Goal: Information Seeking & Learning: Learn about a topic

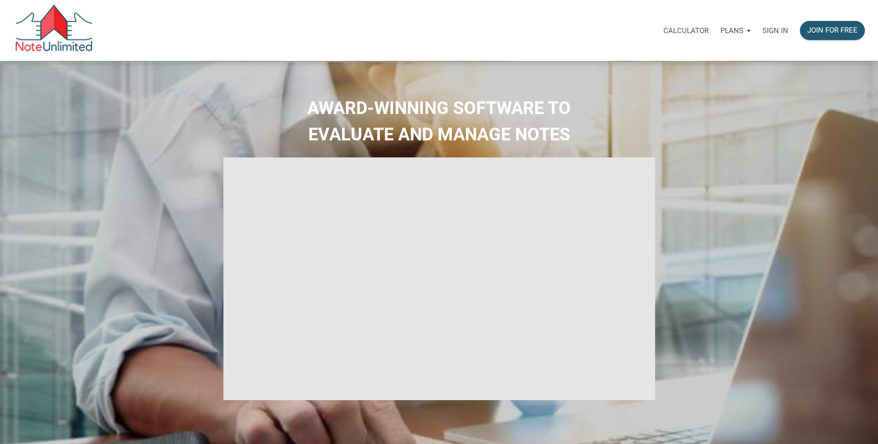
select select
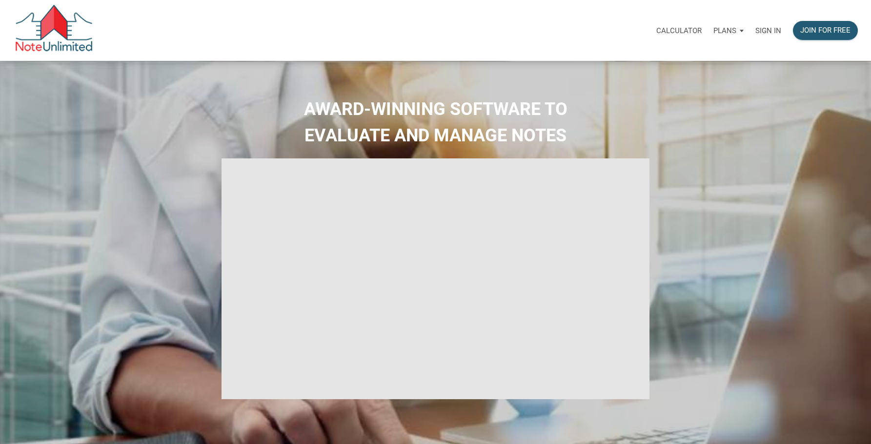
type input "Introduction to new features"
select select
click at [768, 29] on p "Sign in" at bounding box center [768, 30] width 26 height 9
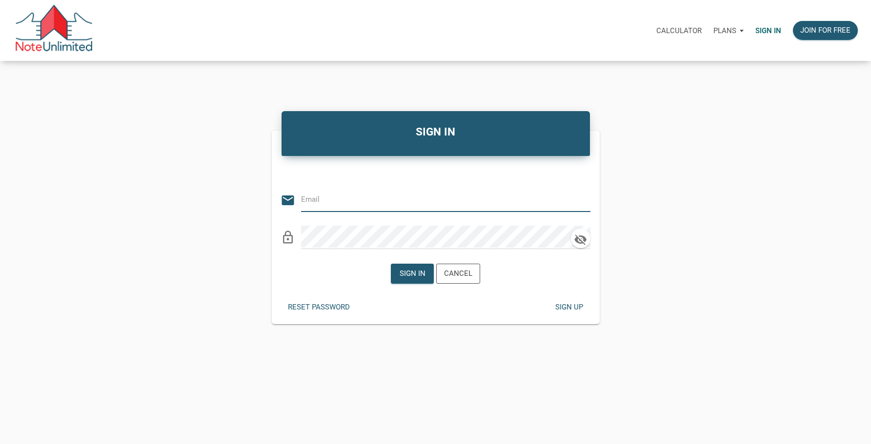
click at [363, 201] on input "email" at bounding box center [438, 200] width 275 height 22
type input "Stratton.aj@gmail.com"
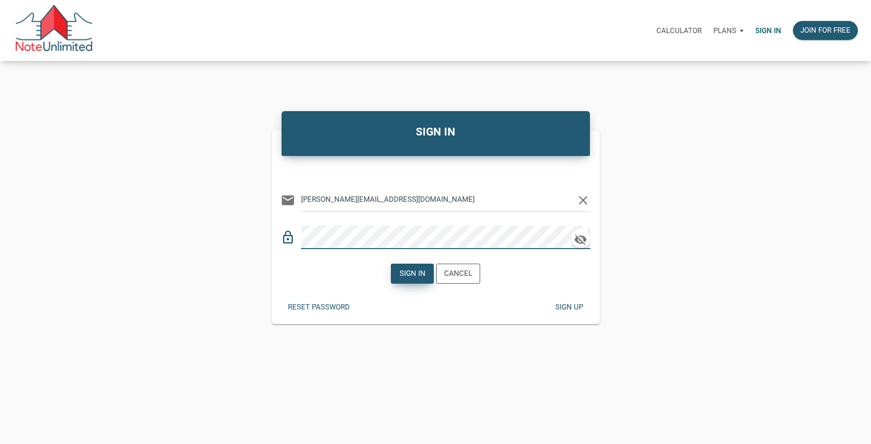
click at [415, 272] on div "Sign in" at bounding box center [413, 273] width 26 height 11
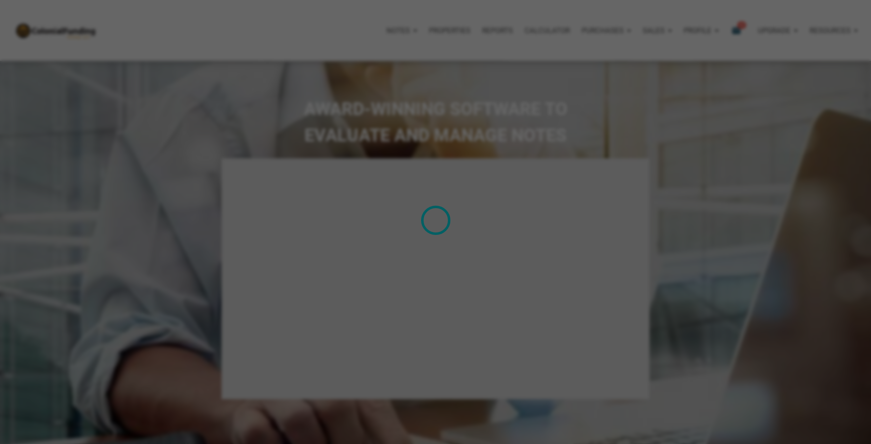
type input "Introduction to new features"
select select
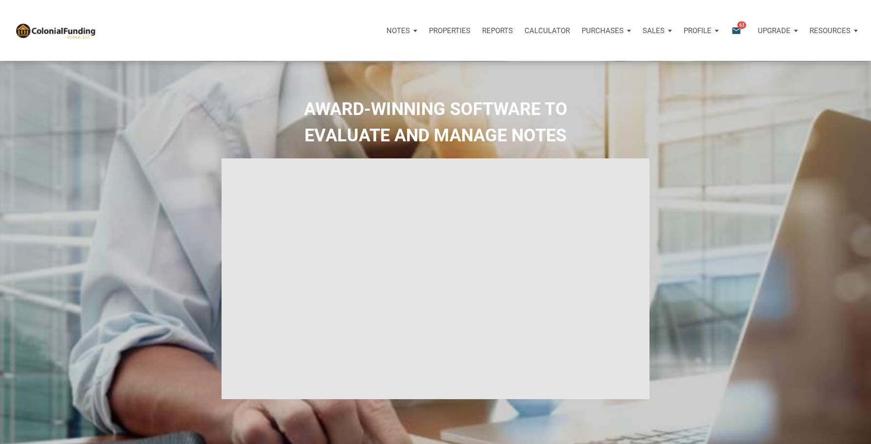
click at [740, 26] on span "63" at bounding box center [741, 25] width 9 height 8
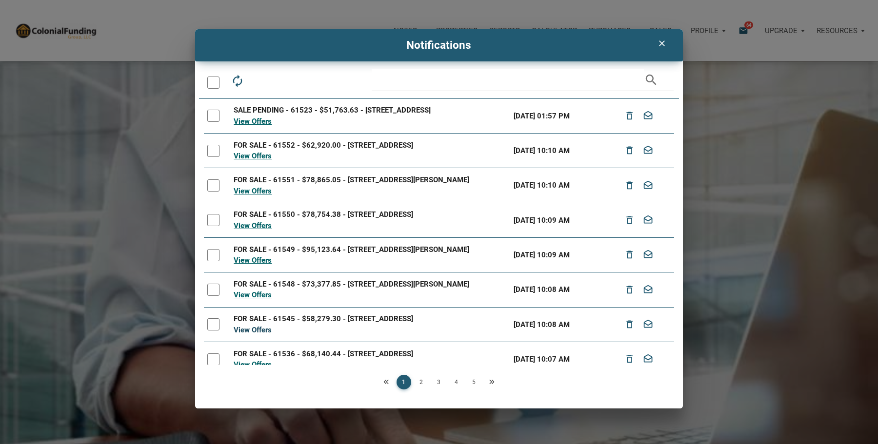
click at [250, 334] on link "View Offers" at bounding box center [253, 330] width 38 height 9
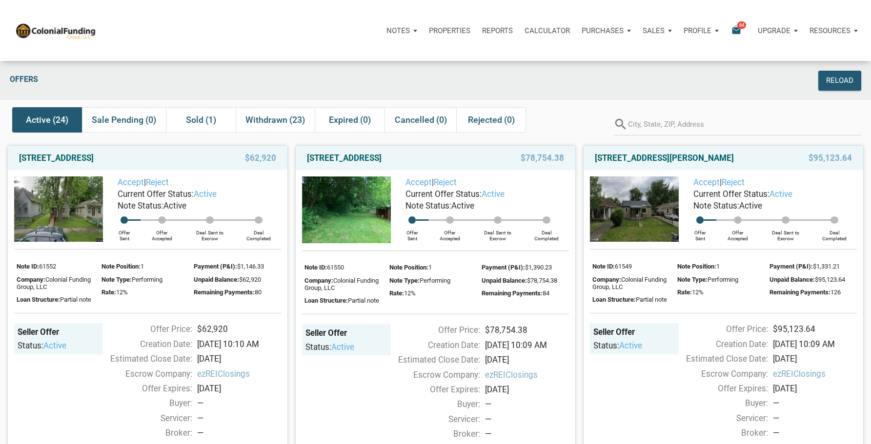
click at [738, 28] on icon "email" at bounding box center [736, 30] width 12 height 11
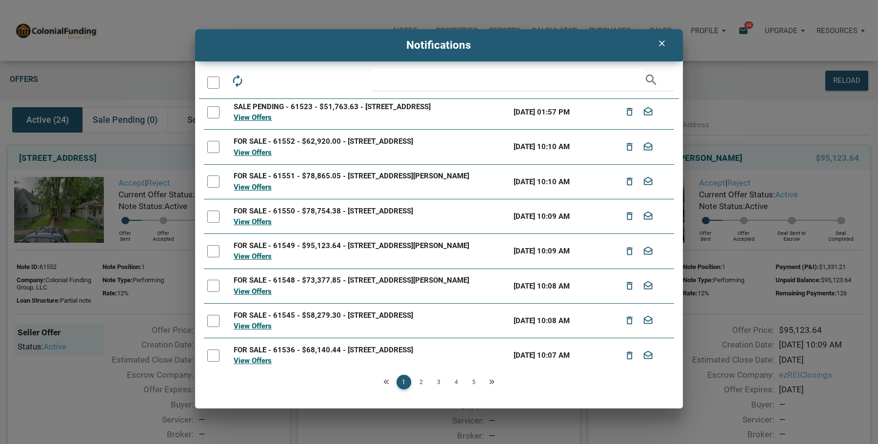
scroll to position [86, 0]
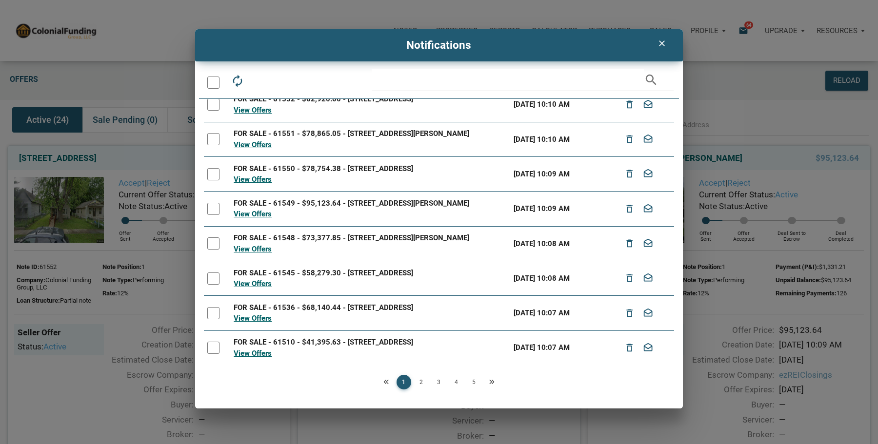
click at [213, 277] on div at bounding box center [213, 279] width 12 height 12
click at [256, 282] on link "View Offers" at bounding box center [253, 284] width 38 height 9
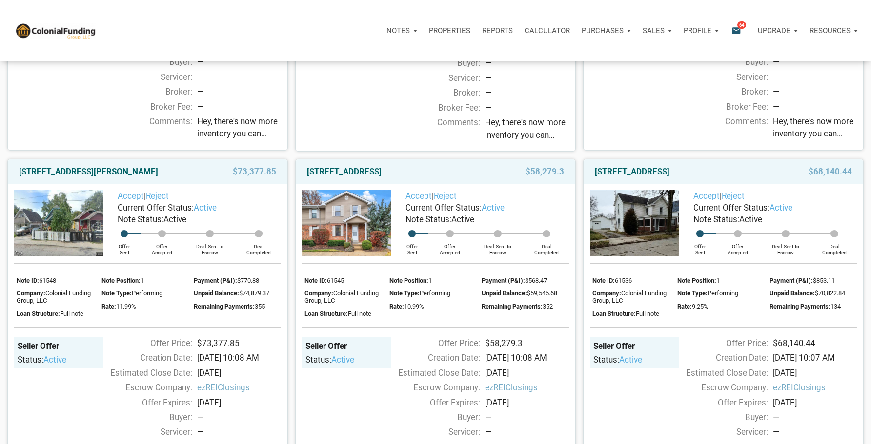
scroll to position [390, 0]
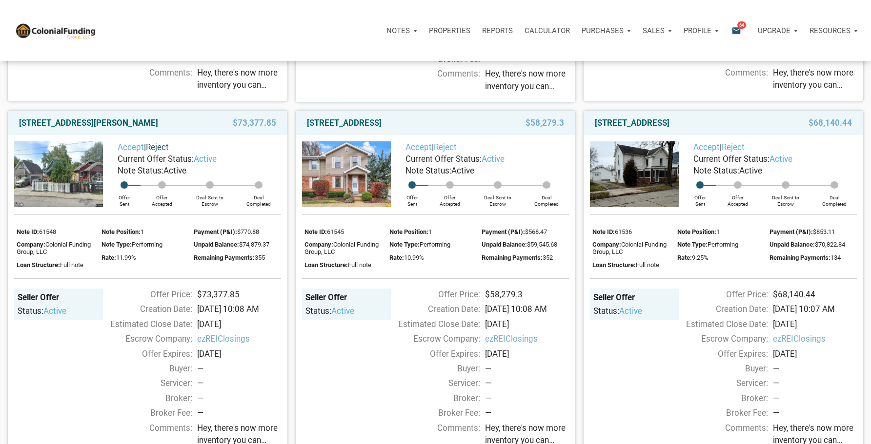
click at [164, 148] on link "Reject" at bounding box center [157, 147] width 23 height 10
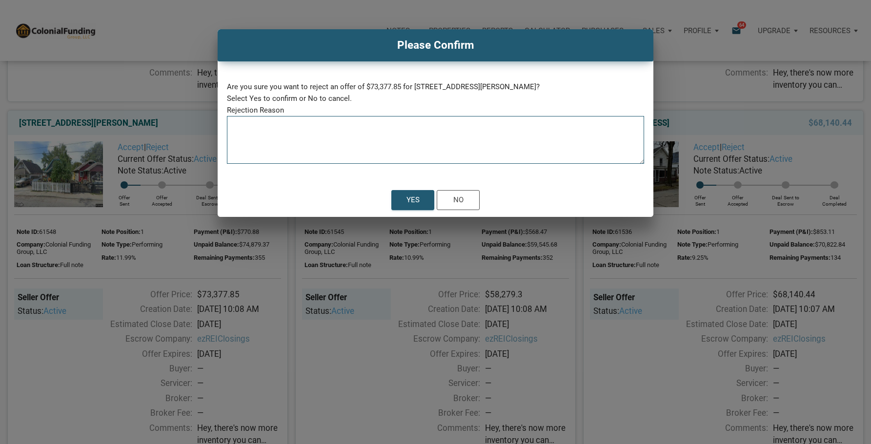
click at [271, 127] on textarea at bounding box center [435, 142] width 417 height 41
type textarea "State"
click at [415, 198] on div "Yes" at bounding box center [412, 200] width 13 height 11
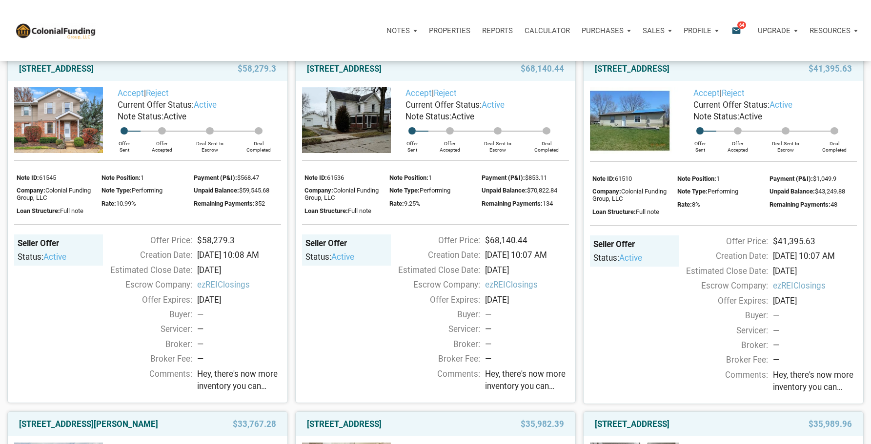
scroll to position [439, 0]
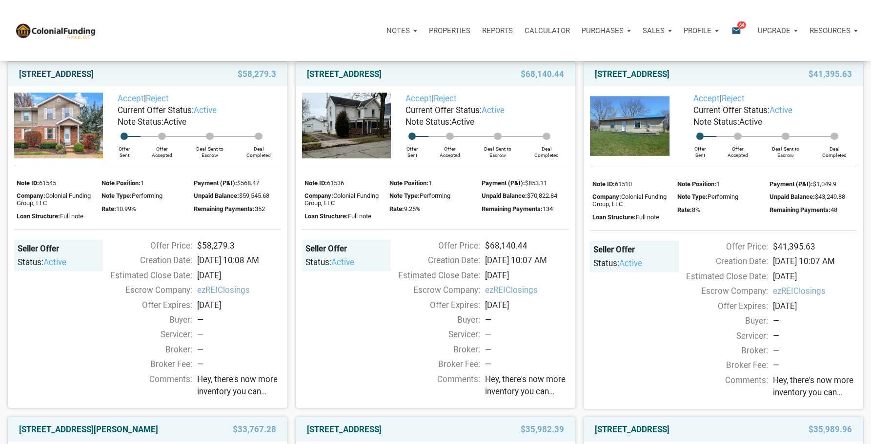
click at [94, 74] on link "2101 New Sun Drive, Florissant, MO, 63031" at bounding box center [56, 74] width 75 height 12
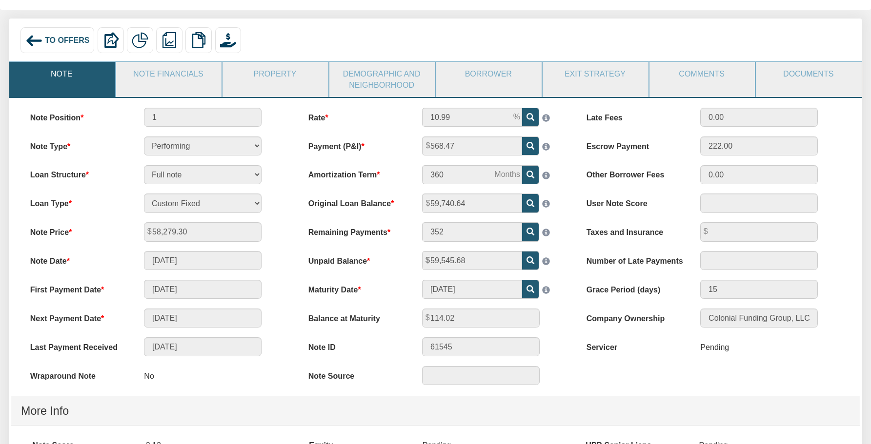
scroll to position [49, 0]
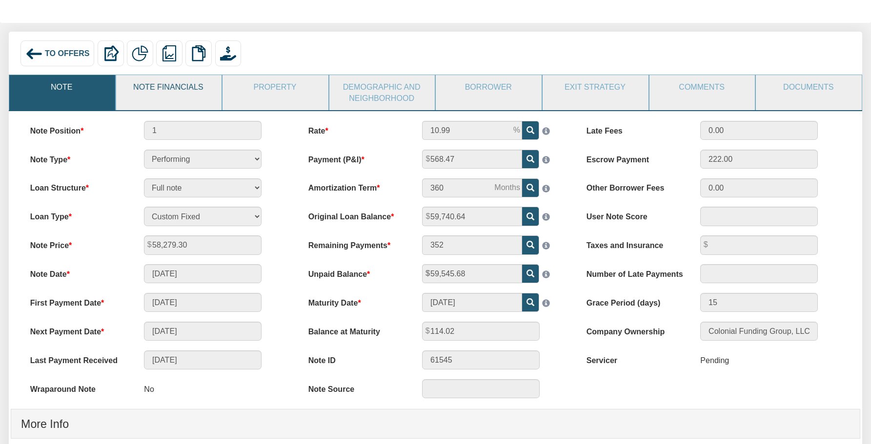
click at [187, 90] on link "Note Financials" at bounding box center [168, 87] width 105 height 24
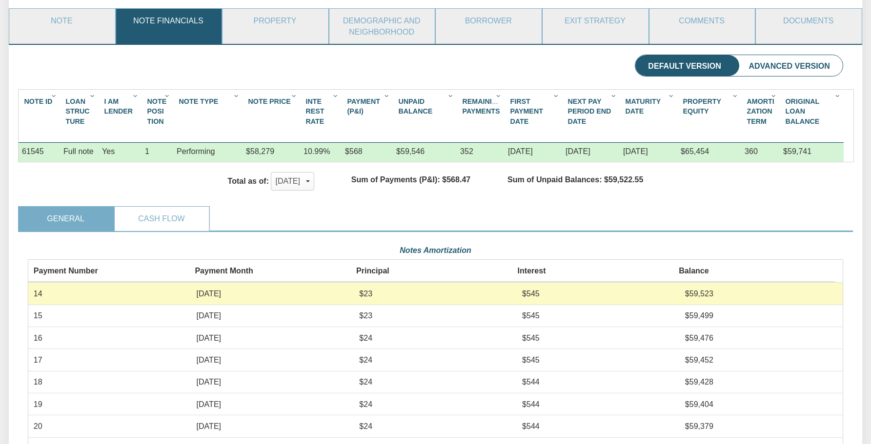
scroll to position [98, 0]
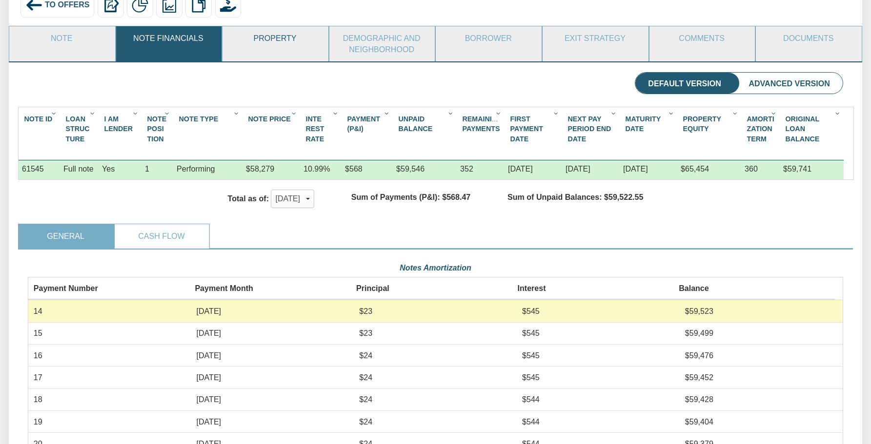
click at [269, 37] on link "Property" at bounding box center [274, 38] width 105 height 24
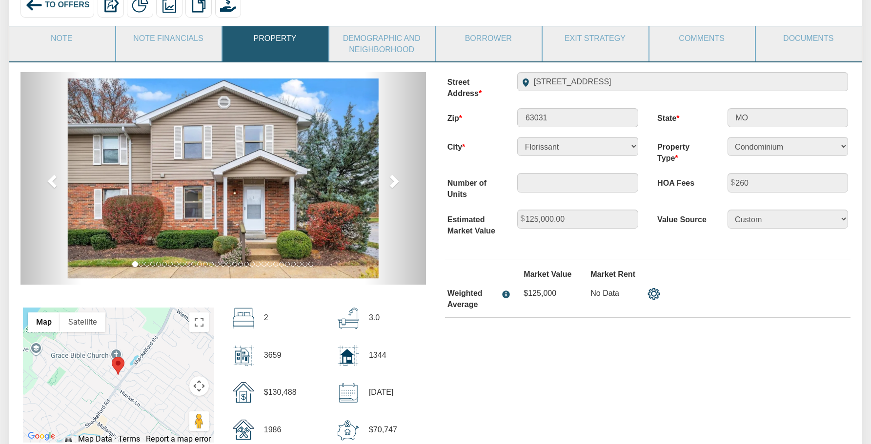
scroll to position [49, 0]
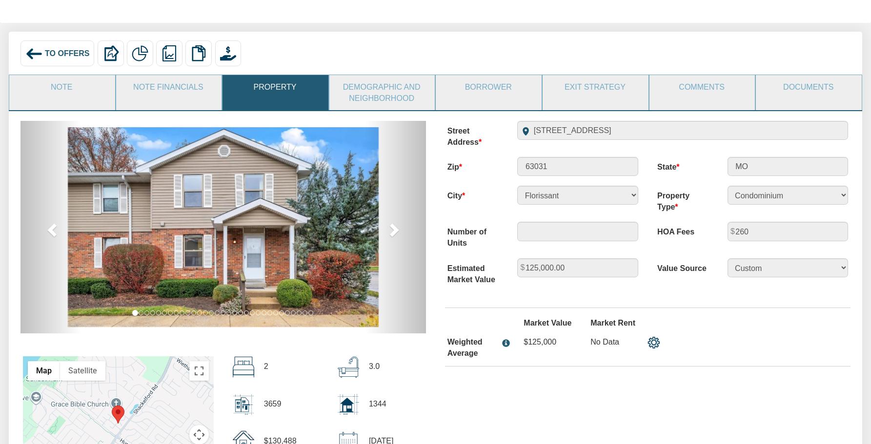
click at [69, 51] on span "To Offers" at bounding box center [67, 53] width 45 height 9
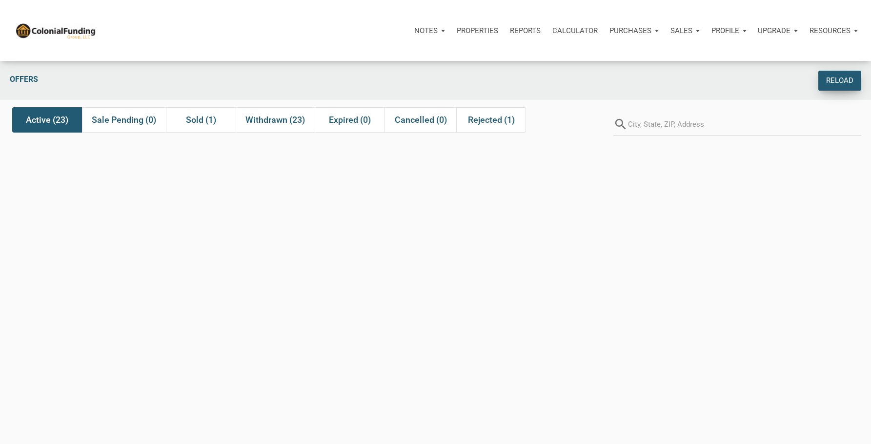
click at [834, 79] on div "Reload" at bounding box center [839, 80] width 27 height 11
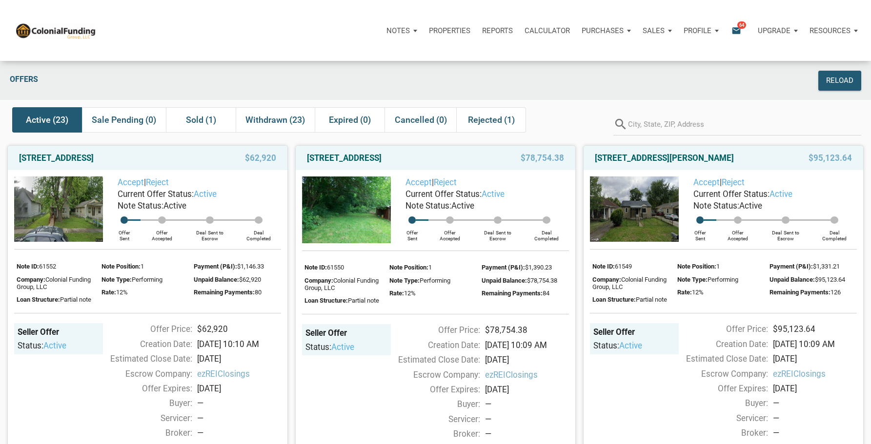
click at [735, 28] on icon "email" at bounding box center [736, 30] width 12 height 11
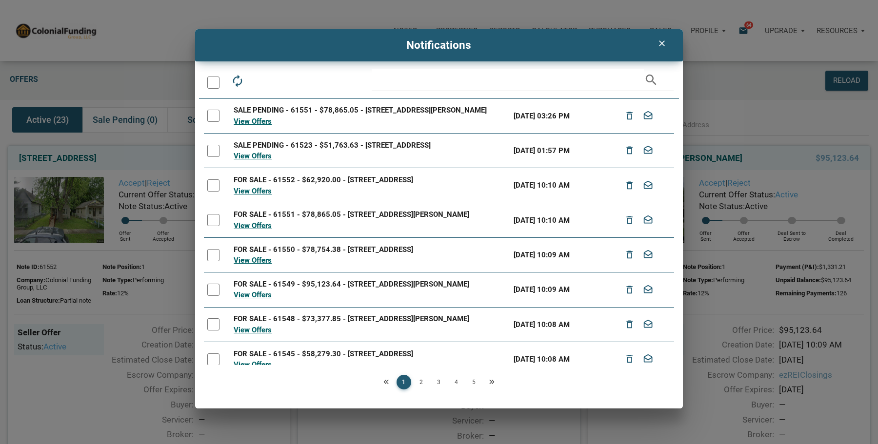
click at [215, 116] on div at bounding box center [213, 116] width 12 height 12
click at [215, 152] on div at bounding box center [213, 151] width 12 height 12
click at [217, 191] on div at bounding box center [213, 186] width 12 height 12
click at [215, 226] on div at bounding box center [213, 220] width 12 height 12
click at [216, 260] on div at bounding box center [213, 255] width 12 height 12
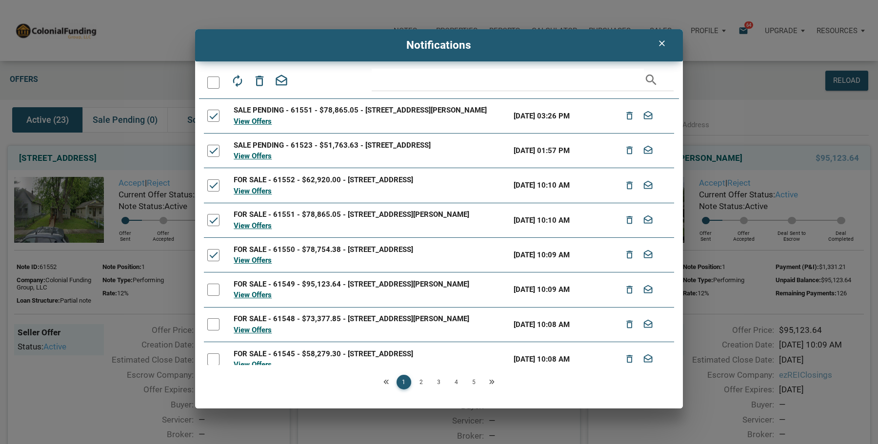
click at [212, 296] on div at bounding box center [213, 290] width 12 height 12
click at [216, 331] on div at bounding box center [213, 325] width 12 height 12
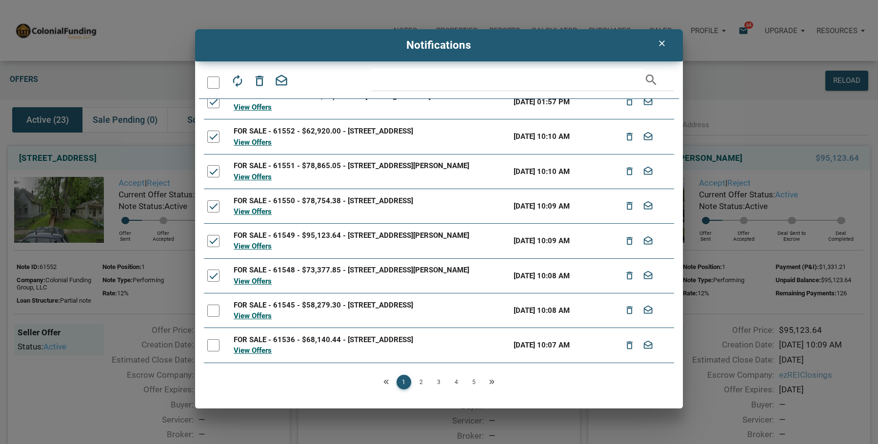
scroll to position [86, 0]
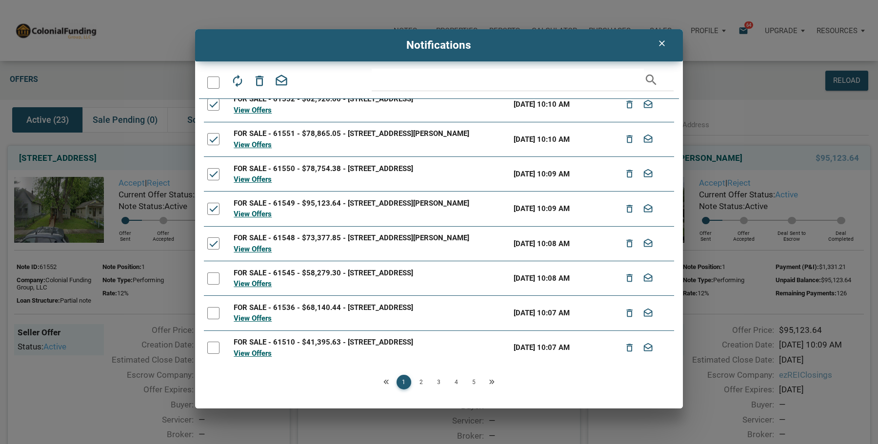
click at [216, 316] on div at bounding box center [213, 313] width 12 height 12
click at [213, 346] on div at bounding box center [213, 348] width 12 height 12
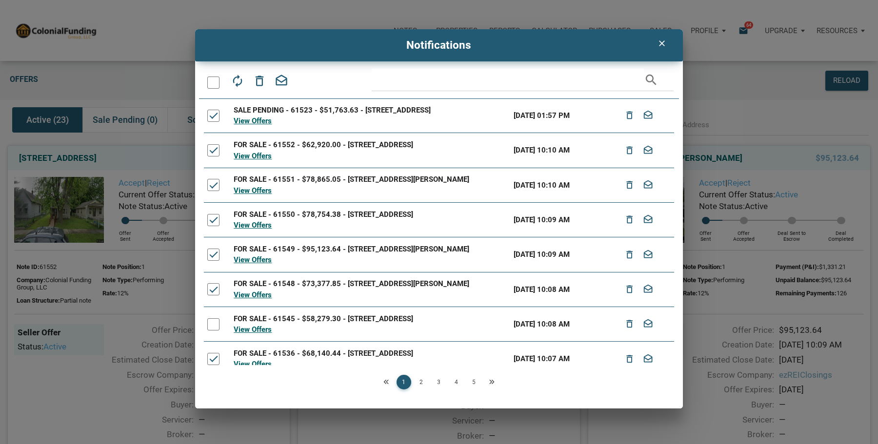
scroll to position [0, 0]
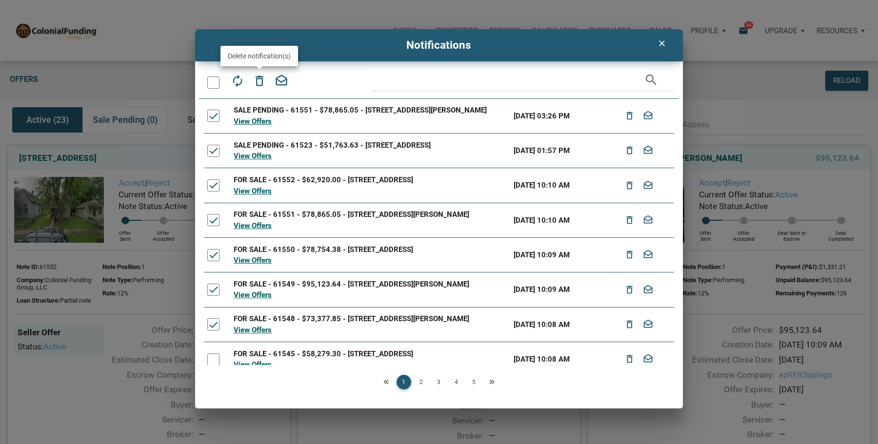
click at [259, 82] on icon "delete_outline" at bounding box center [260, 81] width 14 height 14
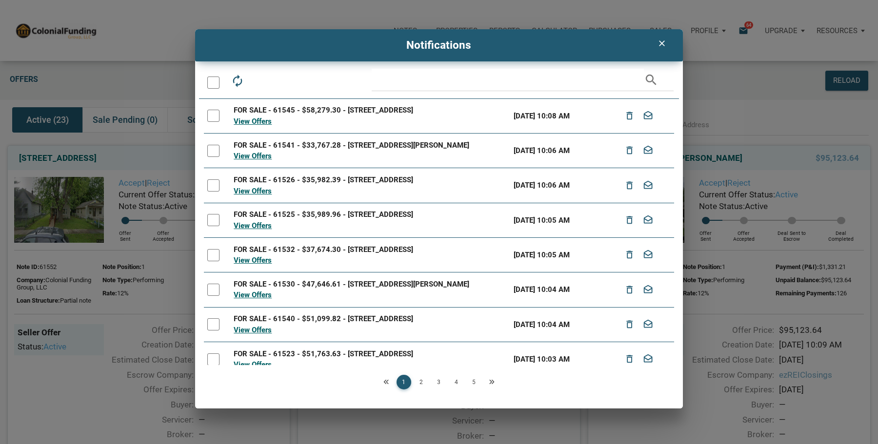
click at [216, 150] on div at bounding box center [213, 151] width 12 height 12
click at [214, 187] on div at bounding box center [213, 186] width 12 height 12
click at [216, 220] on div at bounding box center [213, 220] width 12 height 12
click at [215, 250] on div at bounding box center [213, 255] width 12 height 12
click at [217, 285] on div at bounding box center [213, 290] width 12 height 12
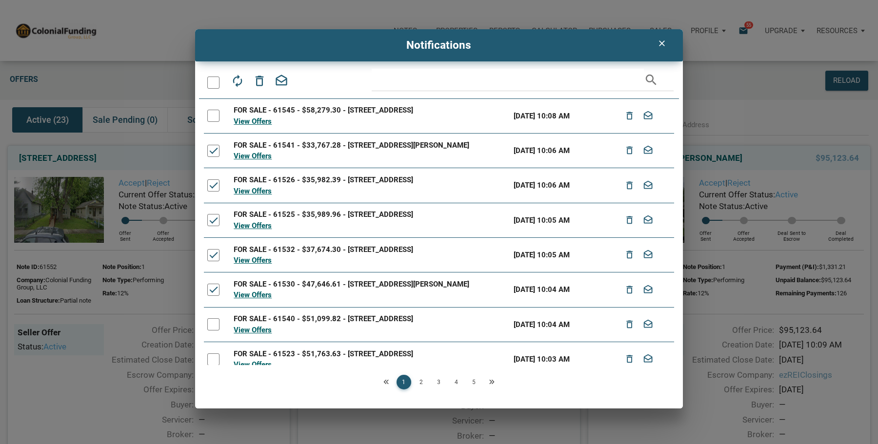
click at [216, 325] on div at bounding box center [213, 325] width 12 height 12
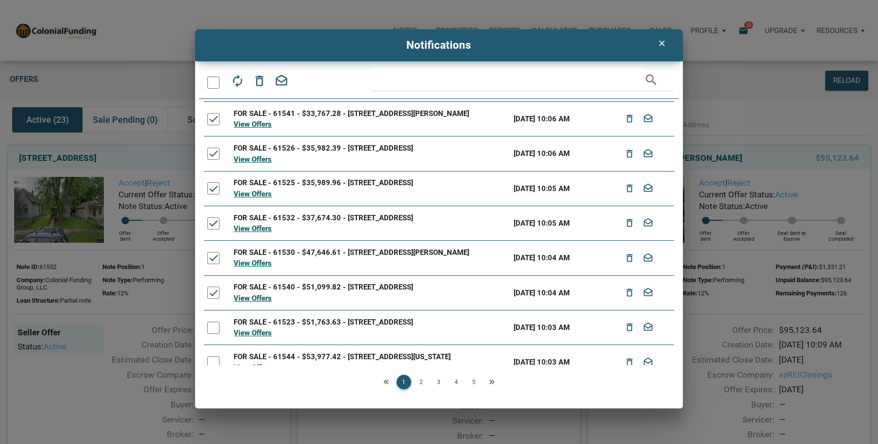
scroll to position [49, 0]
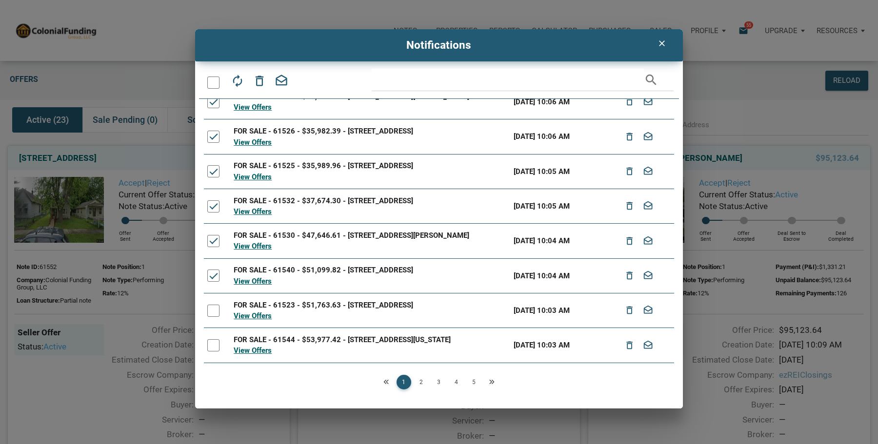
click at [212, 316] on div at bounding box center [213, 311] width 12 height 12
click at [215, 347] on div at bounding box center [213, 346] width 12 height 12
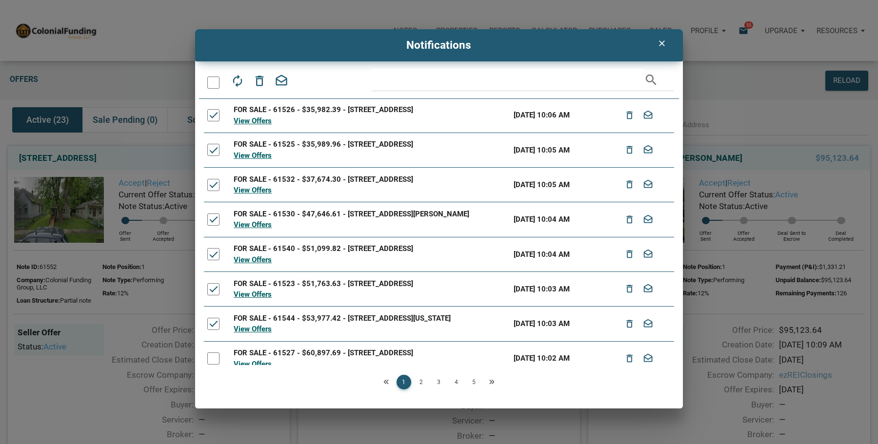
scroll to position [81, 0]
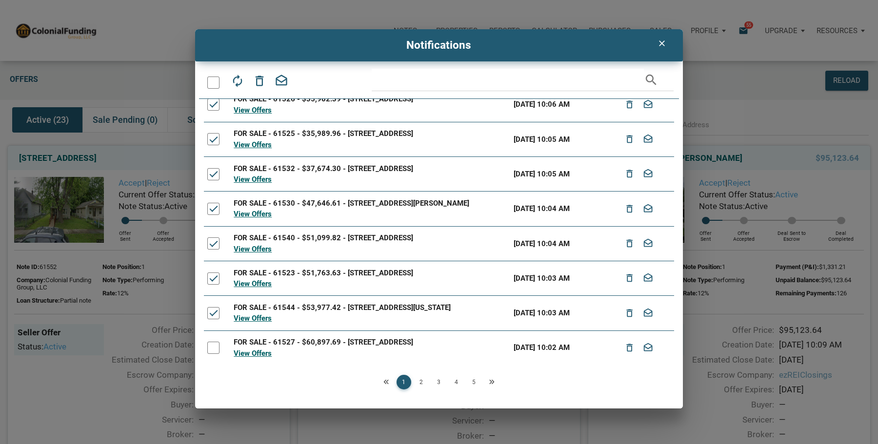
click at [214, 347] on div at bounding box center [213, 348] width 12 height 12
click at [260, 80] on icon "delete_outline" at bounding box center [260, 81] width 14 height 14
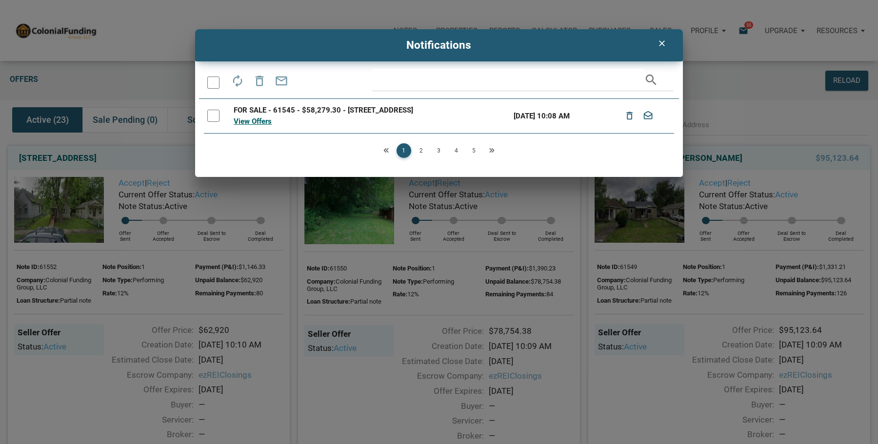
scroll to position [0, 0]
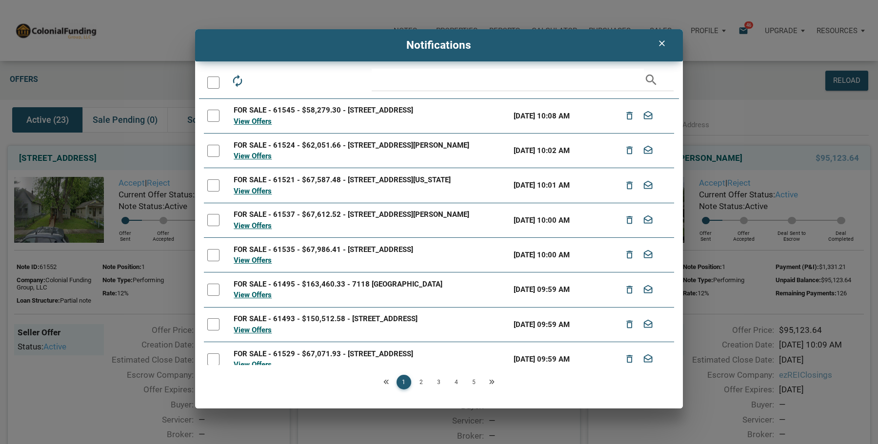
click at [218, 152] on div at bounding box center [213, 151] width 12 height 12
click at [218, 189] on div at bounding box center [213, 186] width 12 height 12
click at [218, 226] on div at bounding box center [213, 220] width 12 height 12
click at [216, 261] on div at bounding box center [213, 255] width 12 height 12
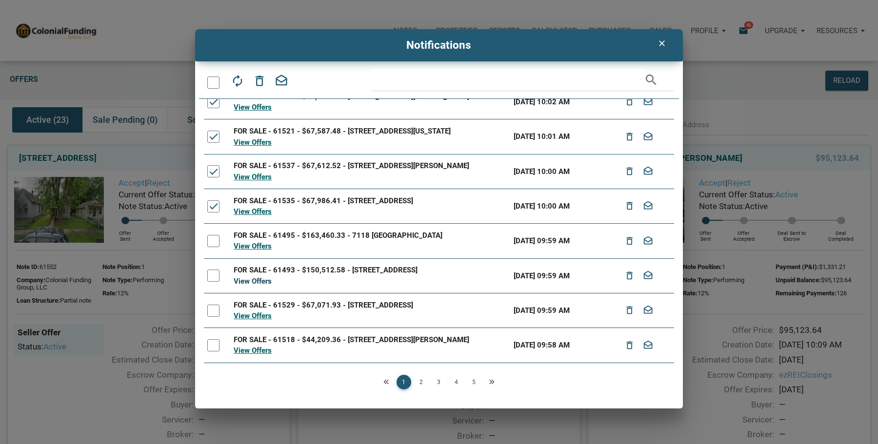
scroll to position [91, 0]
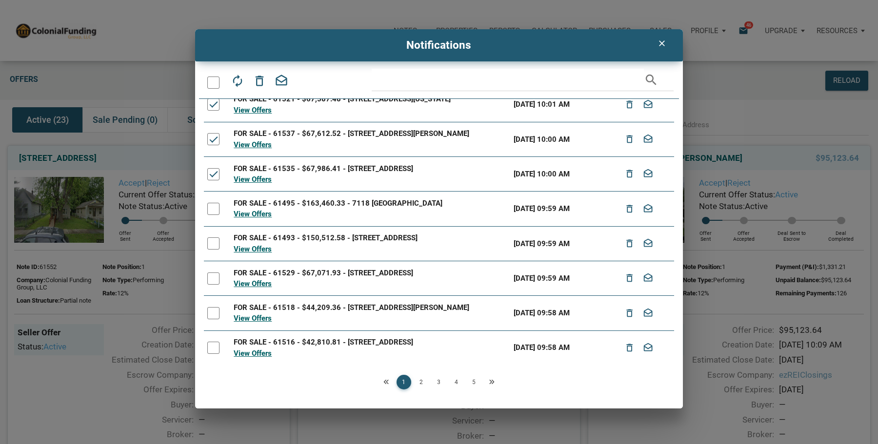
click at [217, 278] on div at bounding box center [213, 279] width 12 height 12
click at [216, 319] on div at bounding box center [213, 313] width 12 height 12
click at [212, 349] on div at bounding box center [213, 348] width 12 height 12
click at [260, 81] on icon "delete_outline" at bounding box center [260, 81] width 14 height 14
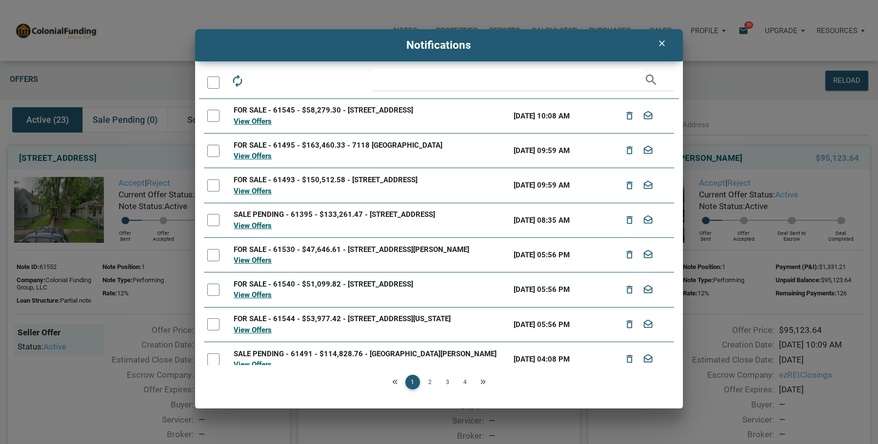
click at [217, 255] on div at bounding box center [213, 255] width 12 height 12
click at [213, 292] on div at bounding box center [213, 290] width 12 height 12
click at [213, 324] on div at bounding box center [213, 325] width 12 height 12
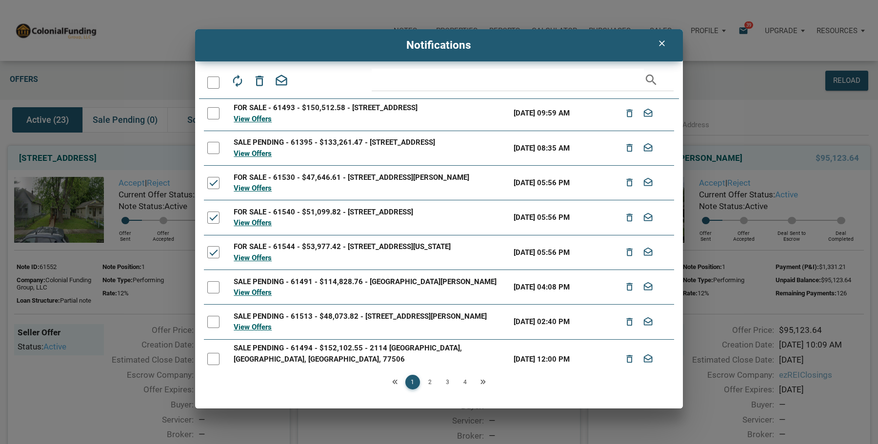
scroll to position [81, 0]
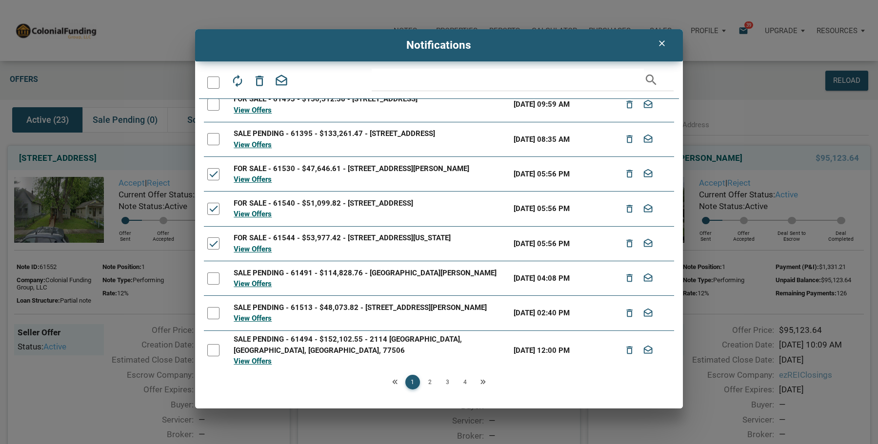
click at [213, 313] on div at bounding box center [213, 313] width 12 height 12
click at [217, 348] on div at bounding box center [213, 350] width 12 height 12
click at [260, 80] on icon "delete_outline" at bounding box center [260, 81] width 14 height 14
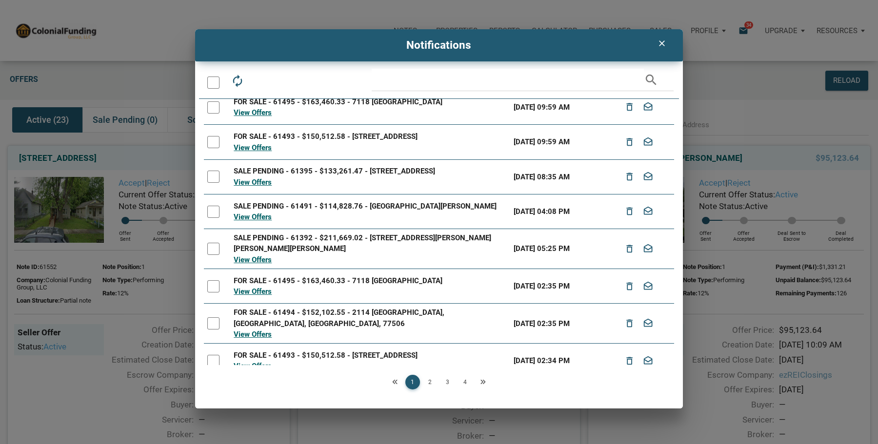
scroll to position [0, 0]
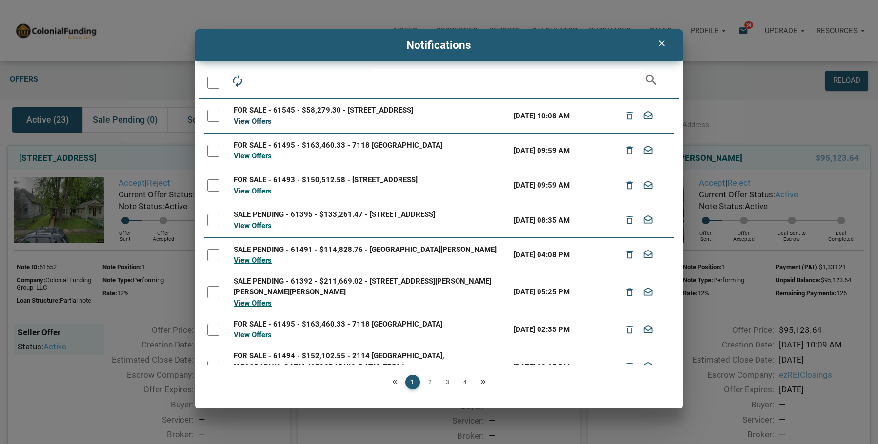
click at [257, 122] on link "View Offers" at bounding box center [253, 121] width 38 height 9
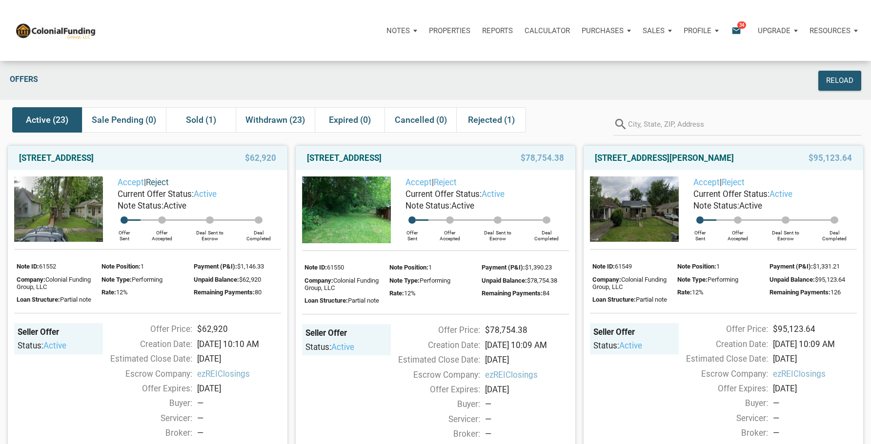
click at [164, 182] on link "Reject" at bounding box center [157, 183] width 23 height 10
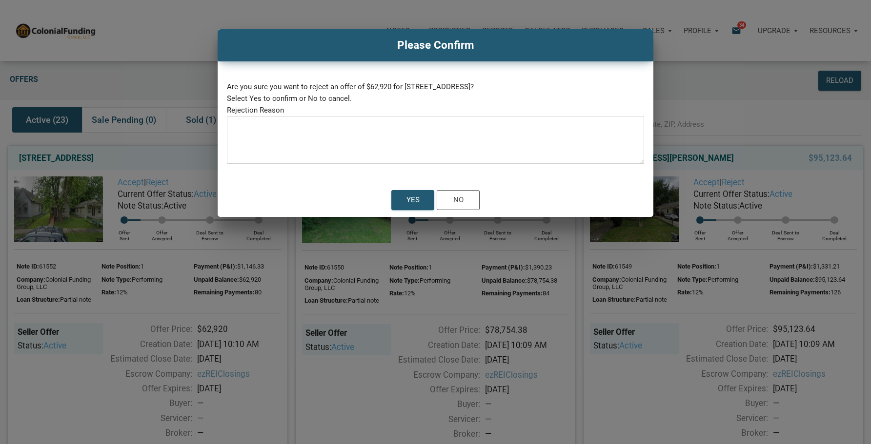
click at [264, 118] on div at bounding box center [435, 140] width 417 height 48
click at [259, 130] on textarea at bounding box center [435, 142] width 417 height 41
type textarea "D"
type textarea "Townhouse"
click at [410, 196] on div "Yes" at bounding box center [412, 200] width 13 height 11
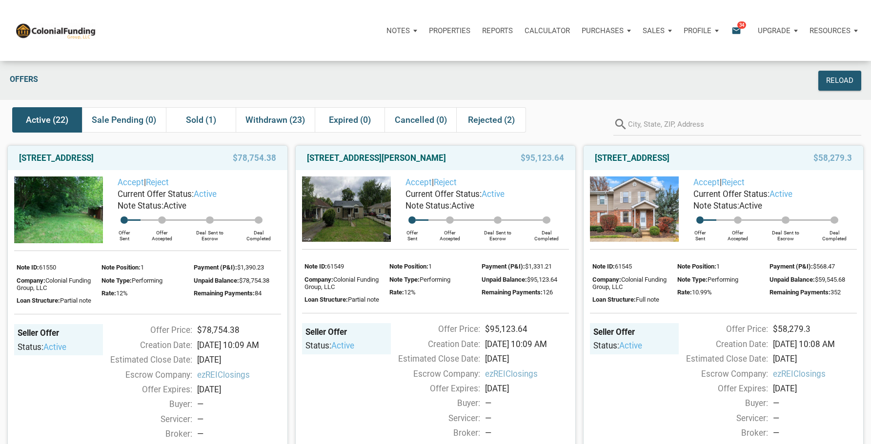
click at [739, 29] on icon "email" at bounding box center [736, 30] width 12 height 11
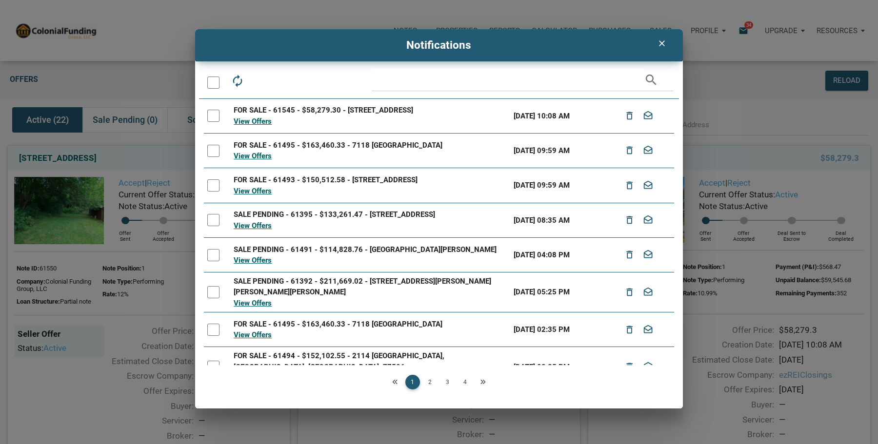
click at [211, 114] on div at bounding box center [213, 116] width 12 height 12
click at [259, 79] on icon "delete_outline" at bounding box center [260, 81] width 14 height 14
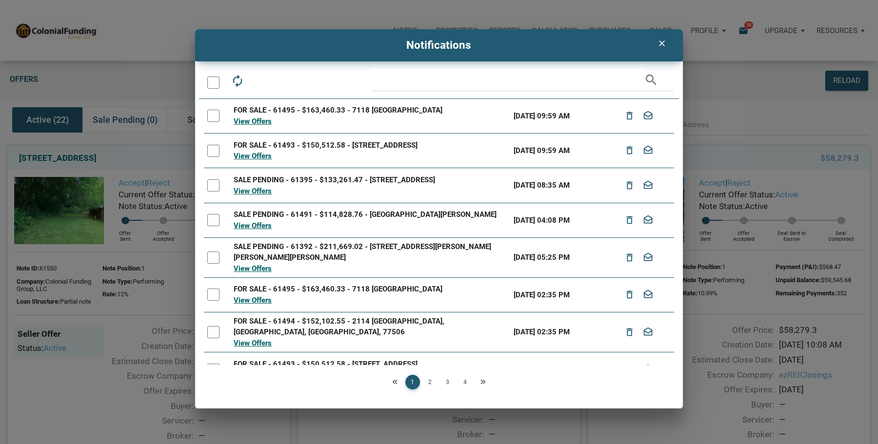
drag, startPoint x: 365, startPoint y: 179, endPoint x: 486, endPoint y: 177, distance: 121.0
click at [486, 177] on div "SALE PENDING - 61395 - $133,261.47 - 4542 Grand Ave, Omaha, NE, 68104" at bounding box center [371, 180] width 274 height 11
copy div "4542 Grand Ave, Omaha, NE, 68104"
click at [215, 187] on div at bounding box center [213, 186] width 12 height 12
click at [216, 221] on div at bounding box center [213, 220] width 12 height 12
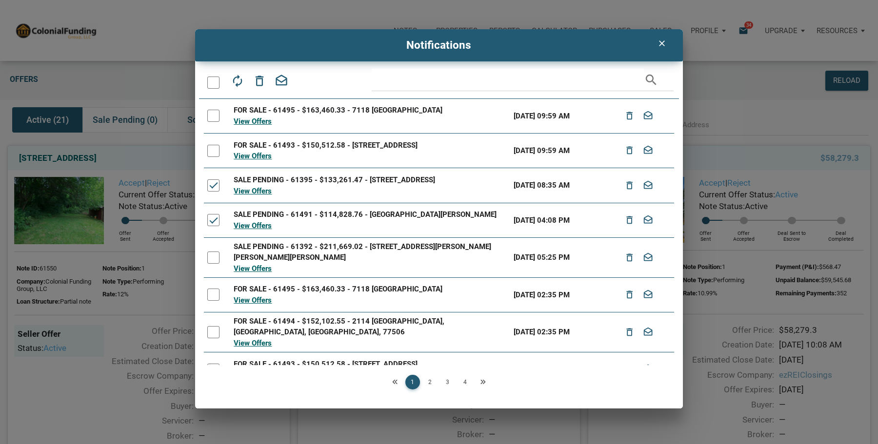
click at [214, 261] on div at bounding box center [213, 258] width 12 height 12
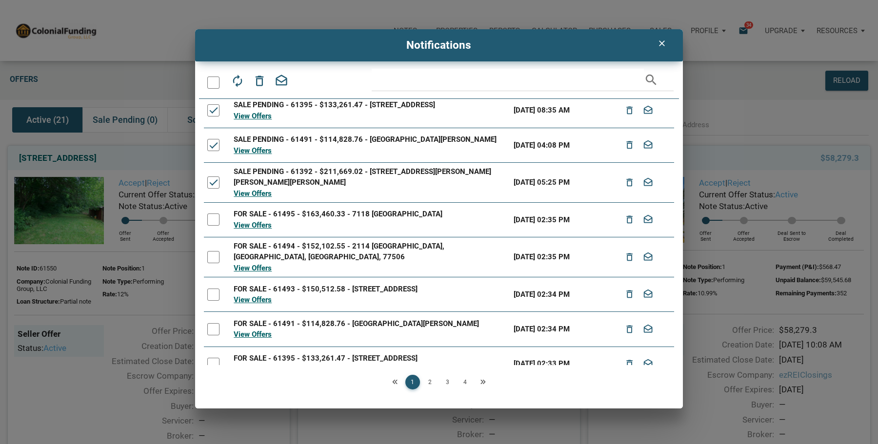
scroll to position [86, 0]
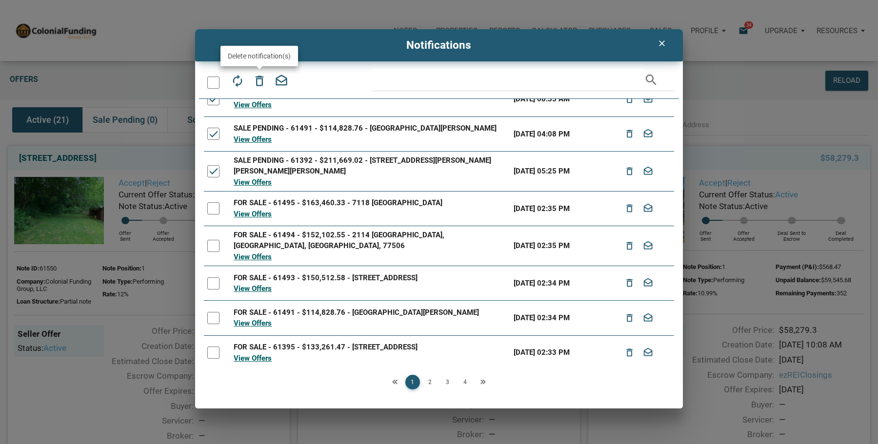
click at [256, 80] on icon "delete_outline" at bounding box center [260, 81] width 14 height 14
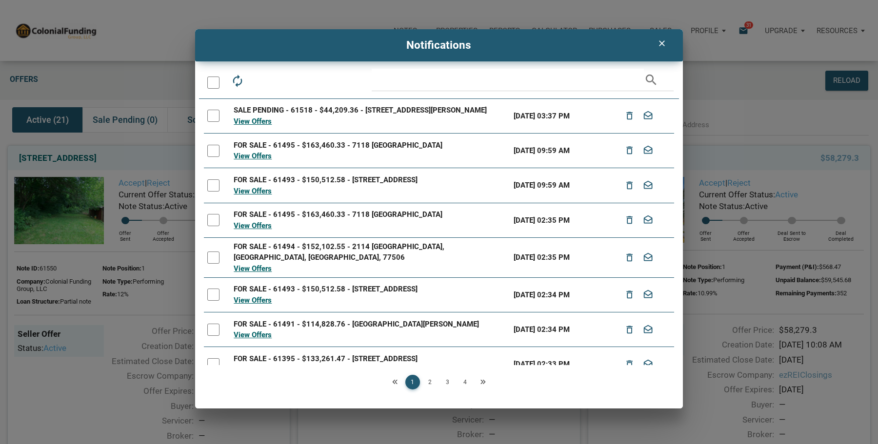
click at [216, 117] on div at bounding box center [213, 116] width 12 height 12
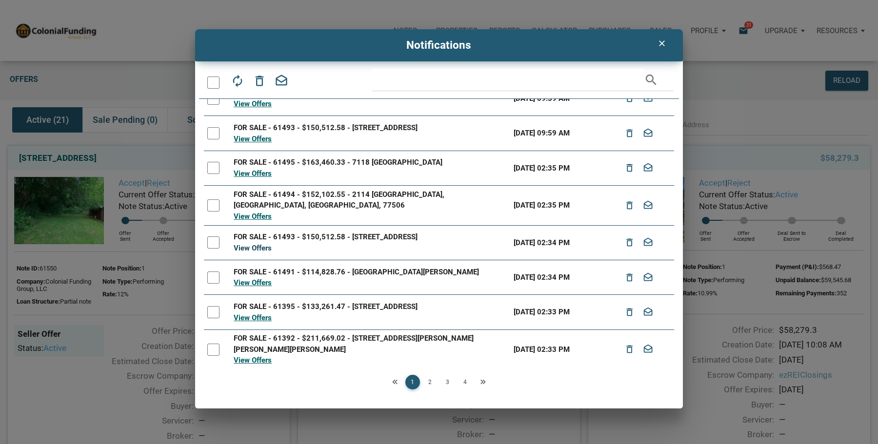
scroll to position [86, 0]
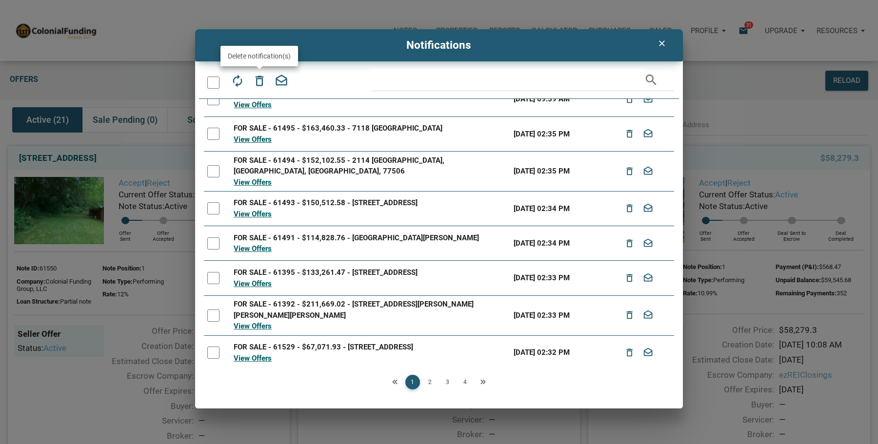
click at [257, 77] on icon "delete_outline" at bounding box center [260, 81] width 14 height 14
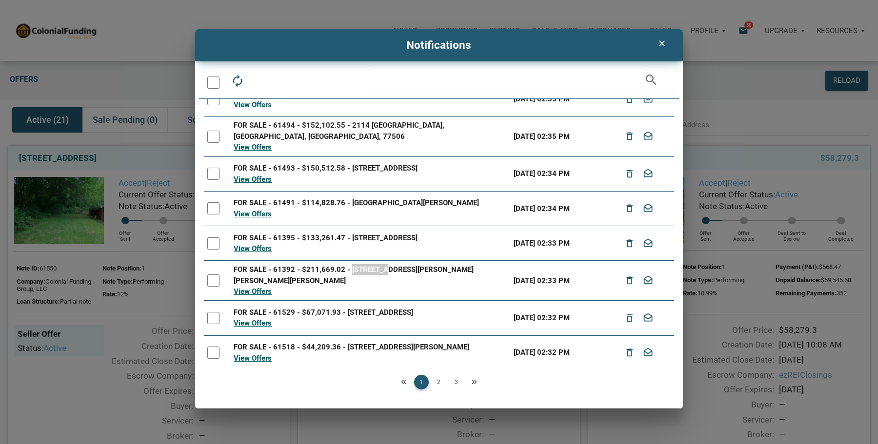
drag, startPoint x: 349, startPoint y: 266, endPoint x: 385, endPoint y: 263, distance: 36.2
click at [385, 264] on div "FOR SALE - 61392 - $211,669.02 - 6520 SW Gordon Hills Dr SW, Mableton, GA, 30126" at bounding box center [371, 275] width 274 height 22
click at [214, 348] on div at bounding box center [213, 353] width 12 height 12
click at [258, 80] on icon "delete_outline" at bounding box center [260, 81] width 14 height 14
drag, startPoint x: 215, startPoint y: 314, endPoint x: 215, endPoint y: 324, distance: 9.8
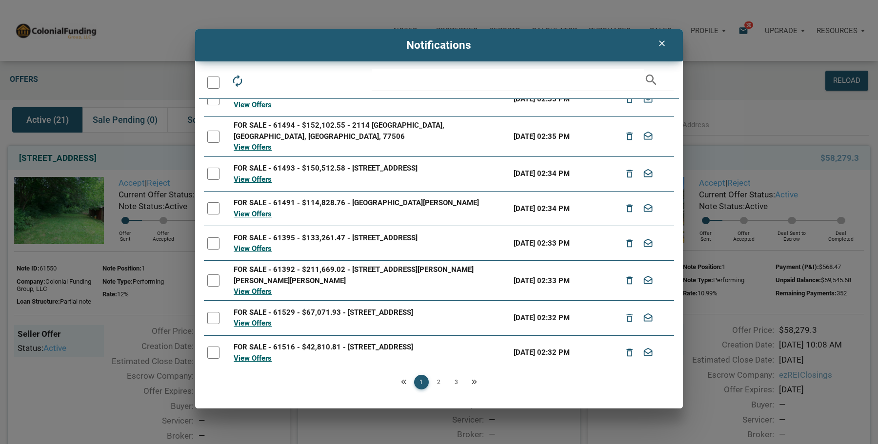
click at [215, 315] on div at bounding box center [213, 318] width 12 height 12
click at [215, 347] on div at bounding box center [213, 353] width 12 height 12
click at [257, 80] on icon "delete_outline" at bounding box center [260, 81] width 14 height 14
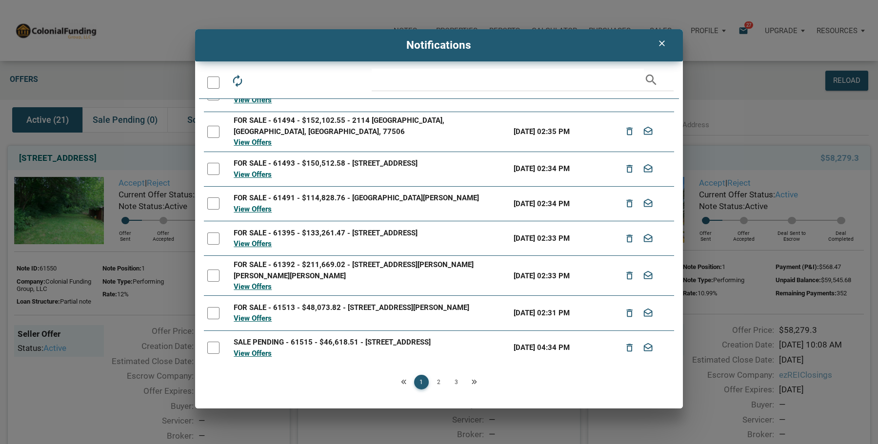
drag, startPoint x: 212, startPoint y: 306, endPoint x: 213, endPoint y: 318, distance: 12.2
click at [212, 307] on div at bounding box center [213, 313] width 12 height 12
click at [212, 348] on div at bounding box center [213, 348] width 12 height 12
click at [259, 82] on icon "delete_outline" at bounding box center [260, 81] width 14 height 14
click at [438, 384] on link "2" at bounding box center [439, 382] width 15 height 15
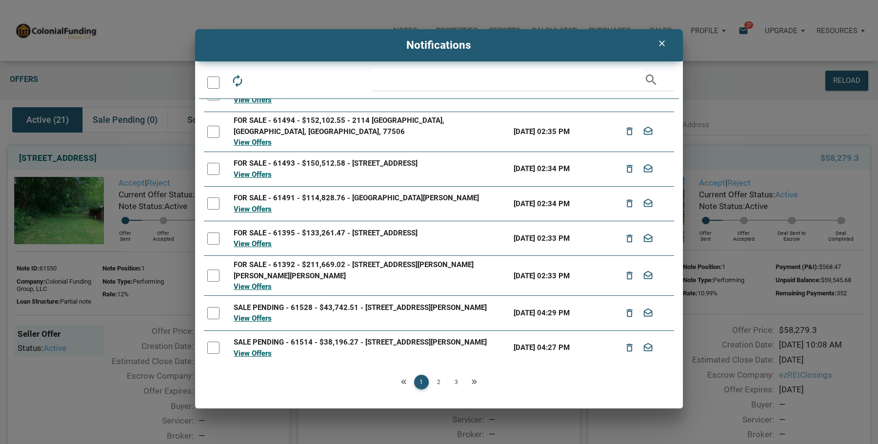
scroll to position [0, 0]
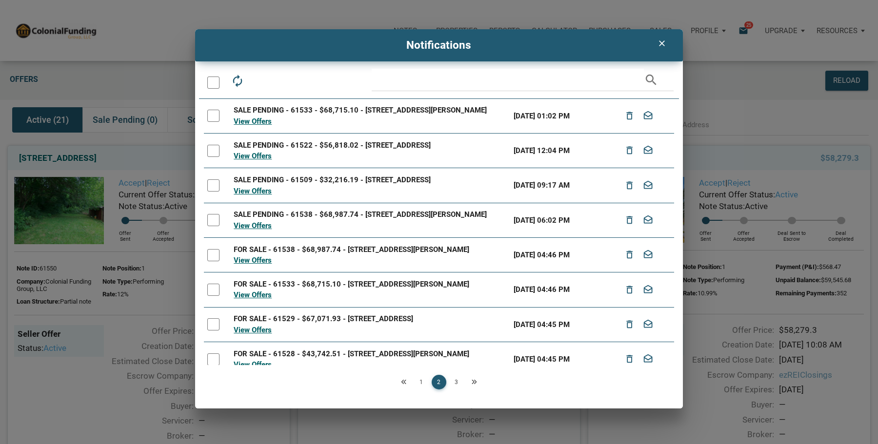
click at [215, 117] on div at bounding box center [213, 116] width 12 height 12
click at [212, 155] on div at bounding box center [213, 151] width 12 height 12
click at [213, 192] on div at bounding box center [213, 186] width 12 height 12
click at [213, 226] on div at bounding box center [213, 220] width 12 height 12
click at [210, 261] on div at bounding box center [213, 255] width 12 height 12
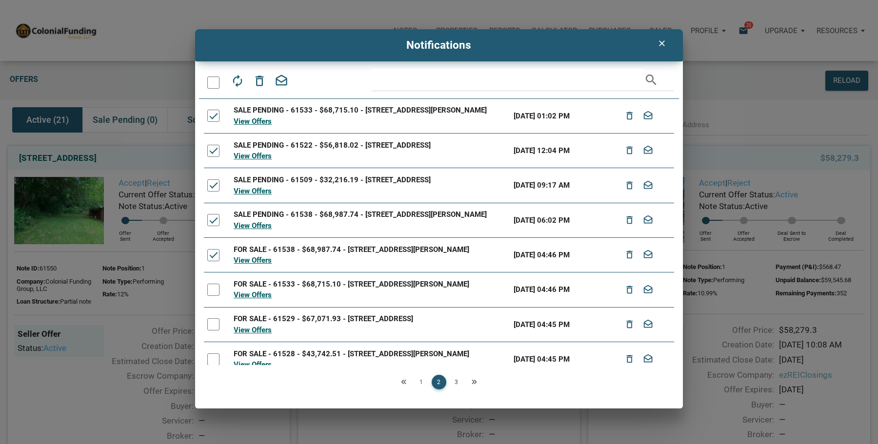
click at [217, 296] on div at bounding box center [213, 290] width 12 height 12
click at [218, 331] on div at bounding box center [213, 325] width 12 height 12
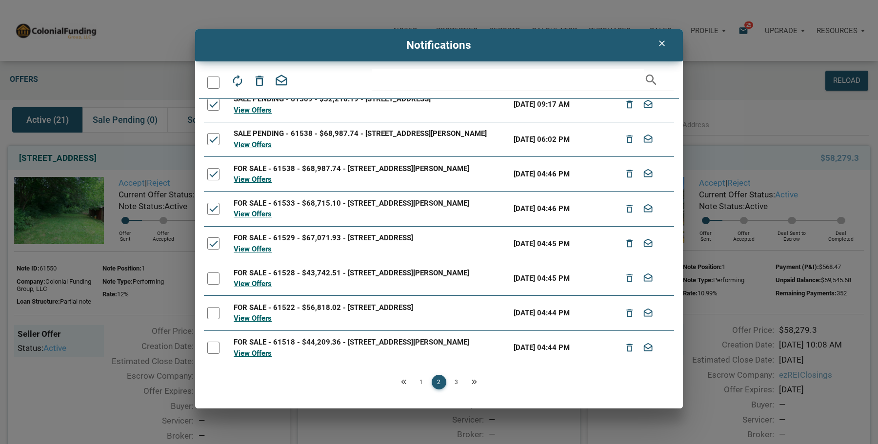
scroll to position [101, 0]
click at [215, 279] on div at bounding box center [213, 279] width 12 height 12
click at [216, 315] on div at bounding box center [213, 313] width 12 height 12
click at [214, 350] on div at bounding box center [213, 348] width 12 height 12
click at [260, 79] on icon "delete_outline" at bounding box center [260, 81] width 14 height 14
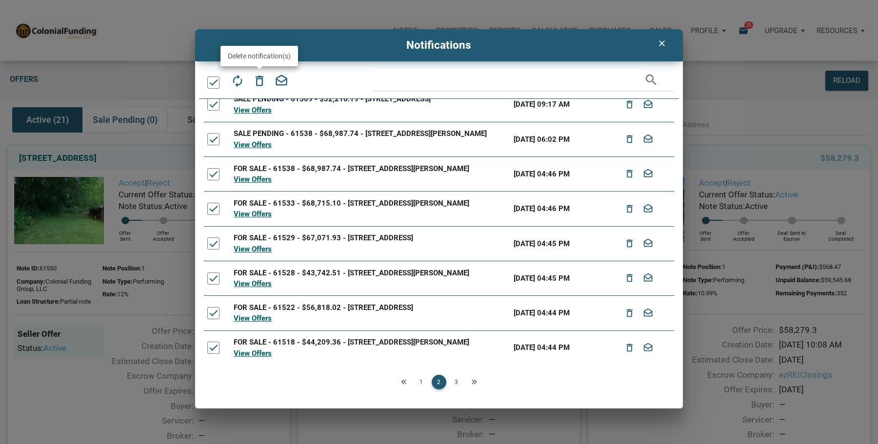
scroll to position [0, 0]
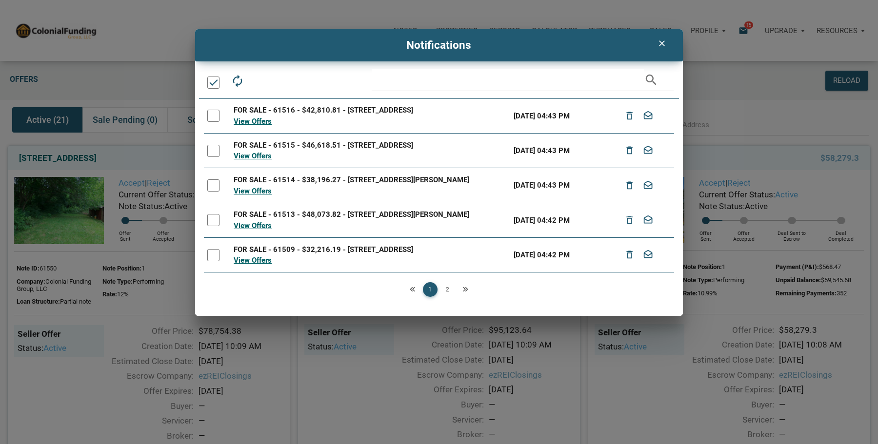
click at [447, 295] on link "2" at bounding box center [448, 289] width 15 height 15
click at [211, 117] on div at bounding box center [213, 116] width 12 height 12
click at [213, 155] on div at bounding box center [213, 151] width 12 height 12
click at [216, 192] on div at bounding box center [213, 186] width 12 height 12
click at [215, 226] on div at bounding box center [213, 220] width 12 height 12
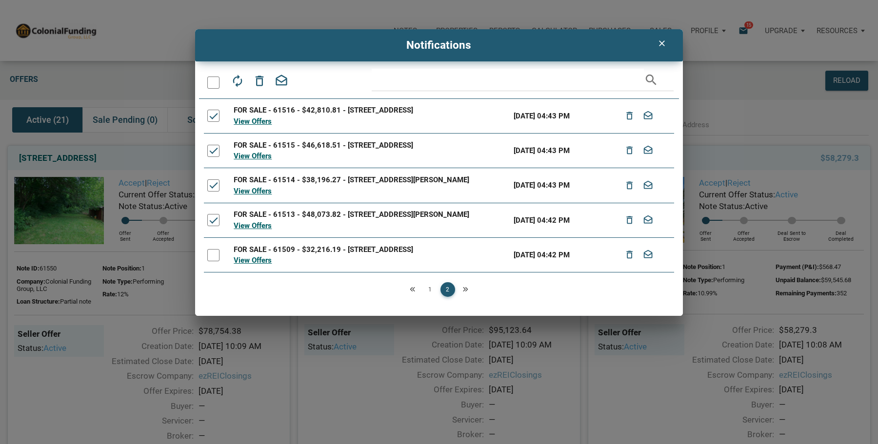
click at [217, 261] on div at bounding box center [213, 255] width 12 height 12
click at [260, 80] on icon "delete_outline" at bounding box center [260, 81] width 14 height 14
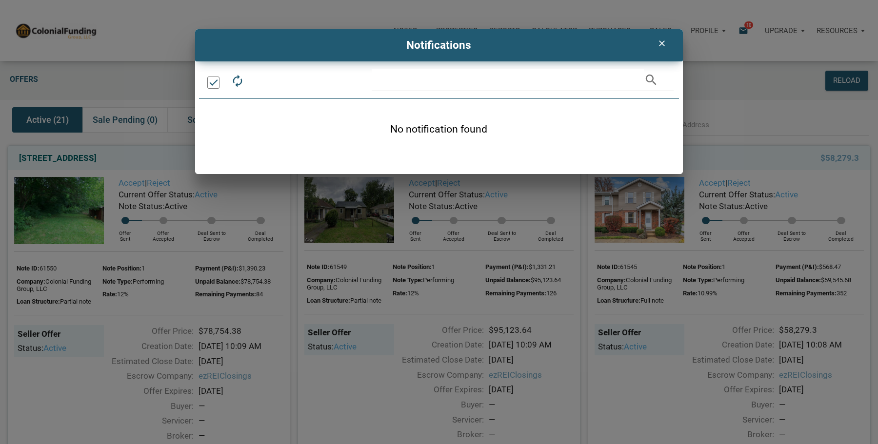
click at [658, 44] on icon "clear" at bounding box center [662, 44] width 12 height 10
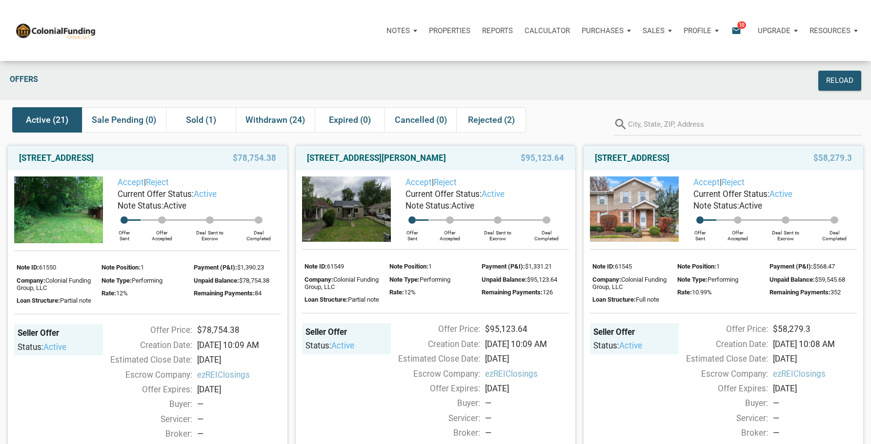
click at [739, 31] on icon "email" at bounding box center [736, 30] width 12 height 11
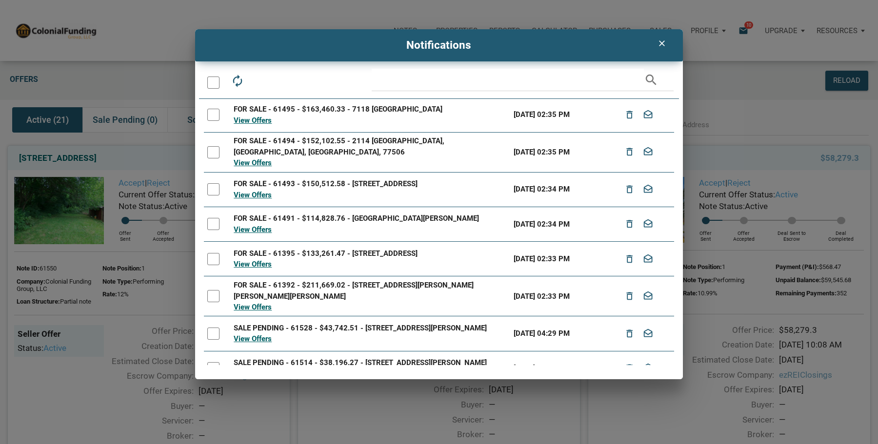
scroll to position [91, 0]
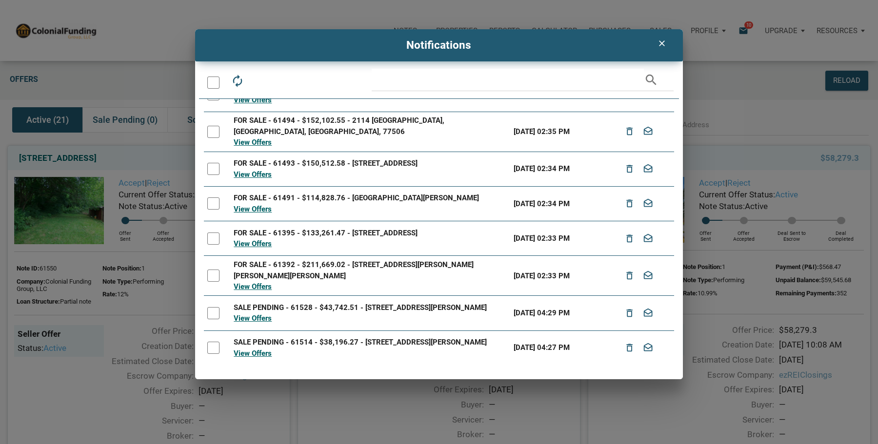
click at [212, 311] on div at bounding box center [213, 313] width 12 height 12
click at [213, 348] on div at bounding box center [213, 348] width 12 height 12
click at [262, 82] on icon "delete_outline" at bounding box center [260, 81] width 14 height 14
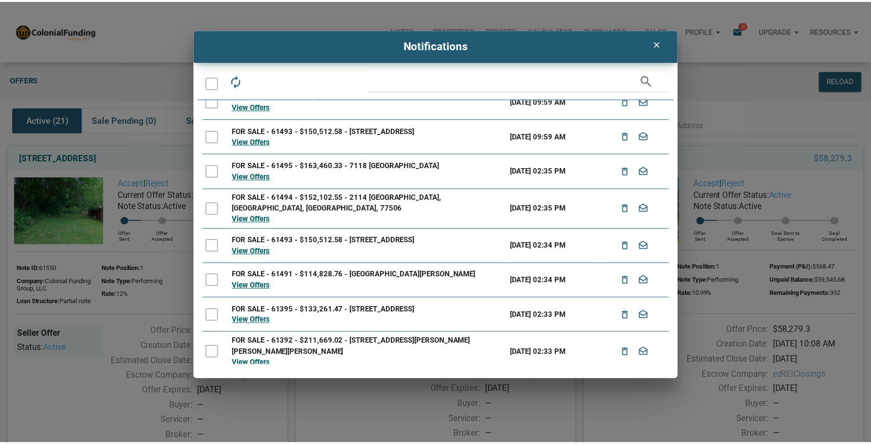
scroll to position [17, 0]
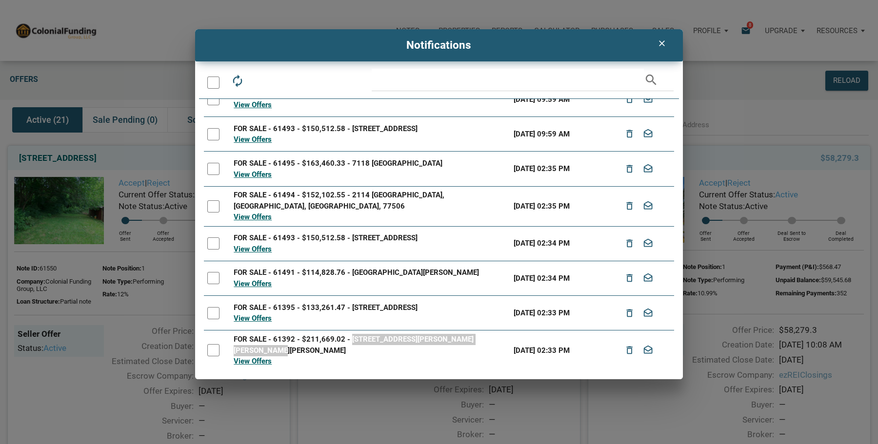
drag, startPoint x: 350, startPoint y: 333, endPoint x: 494, endPoint y: 338, distance: 143.5
click at [494, 338] on div "FOR SALE - 61392 - $211,669.02 - 6520 SW Gordon Hills Dr SW, Mableton, GA, 30126" at bounding box center [371, 345] width 274 height 22
copy div "6520 SW Gordon Hills Dr SW, Mableton, GA,"
click at [250, 357] on link "View Offers" at bounding box center [253, 361] width 38 height 9
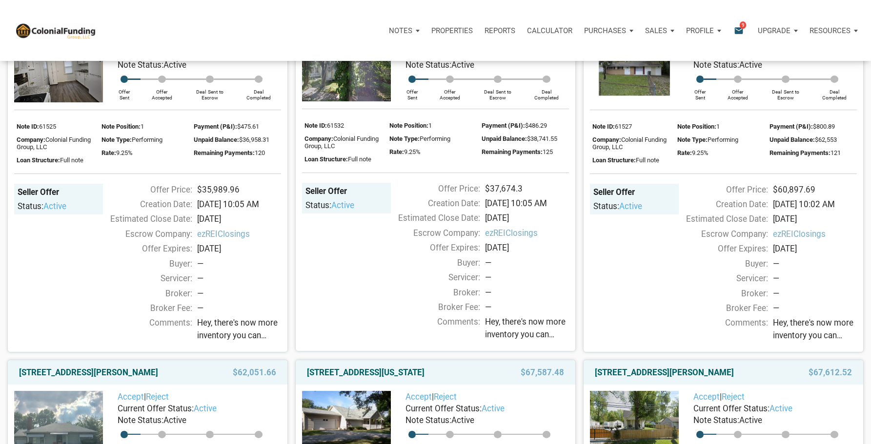
scroll to position [683, 0]
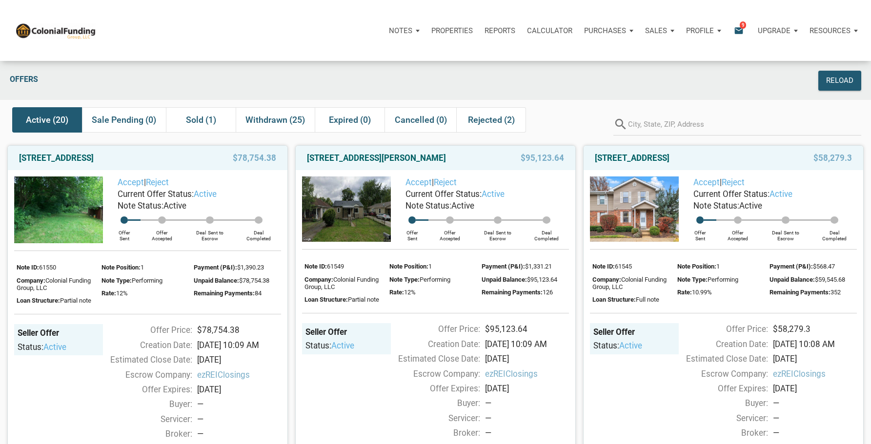
click at [743, 28] on span "9" at bounding box center [743, 25] width 6 height 8
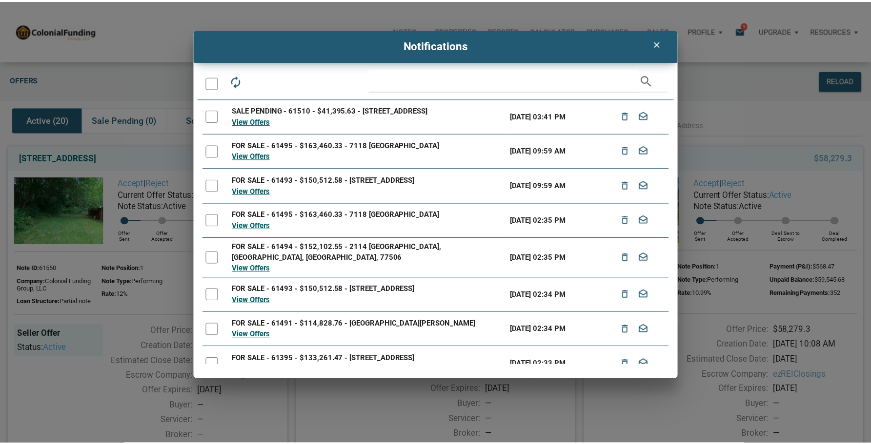
scroll to position [51, 0]
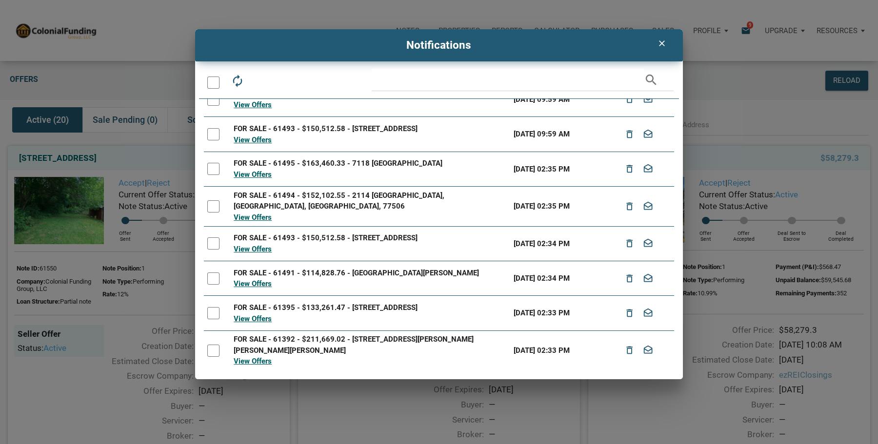
click at [215, 346] on div at bounding box center [213, 351] width 12 height 12
click at [261, 357] on link "View Offers" at bounding box center [253, 361] width 38 height 9
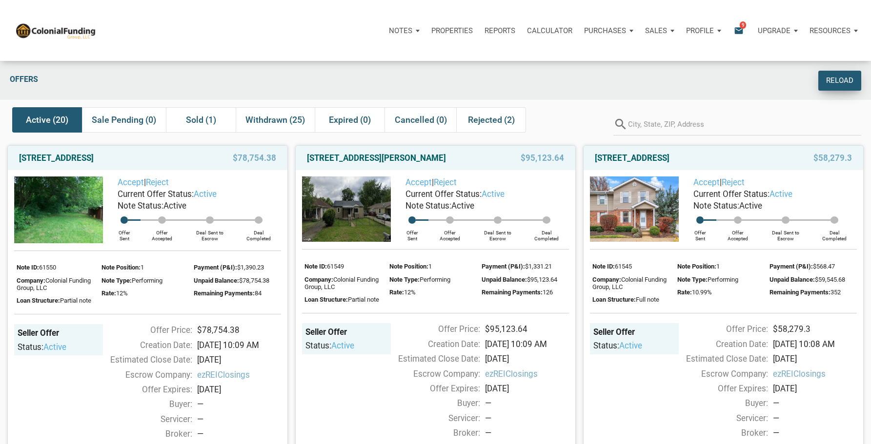
click at [834, 77] on div "Reload" at bounding box center [839, 80] width 27 height 11
click at [739, 31] on icon "email" at bounding box center [739, 30] width 12 height 11
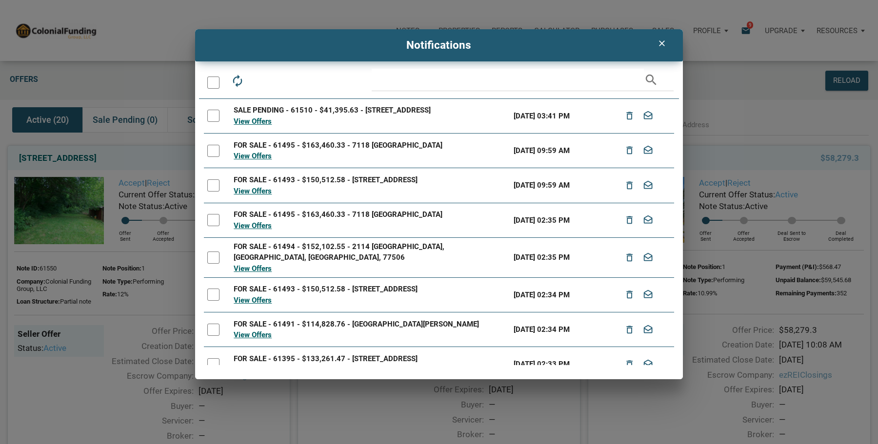
scroll to position [51, 0]
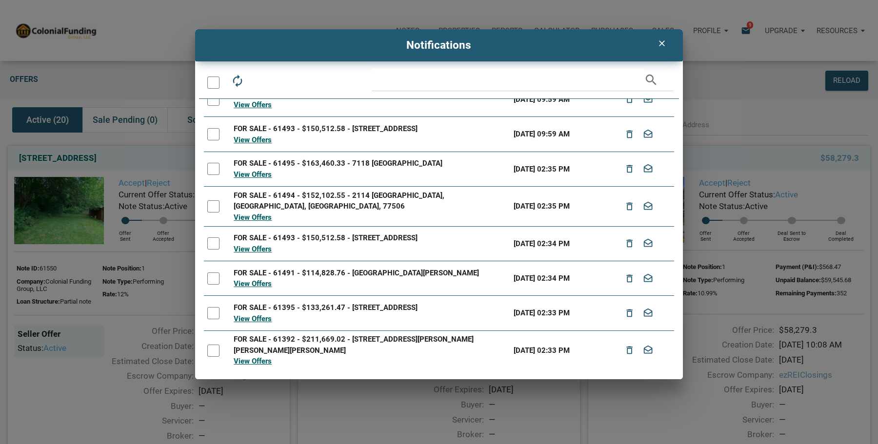
click at [212, 346] on div at bounding box center [213, 351] width 12 height 12
click at [253, 357] on link "View Offers" at bounding box center [253, 361] width 38 height 9
